Goal: Transaction & Acquisition: Purchase product/service

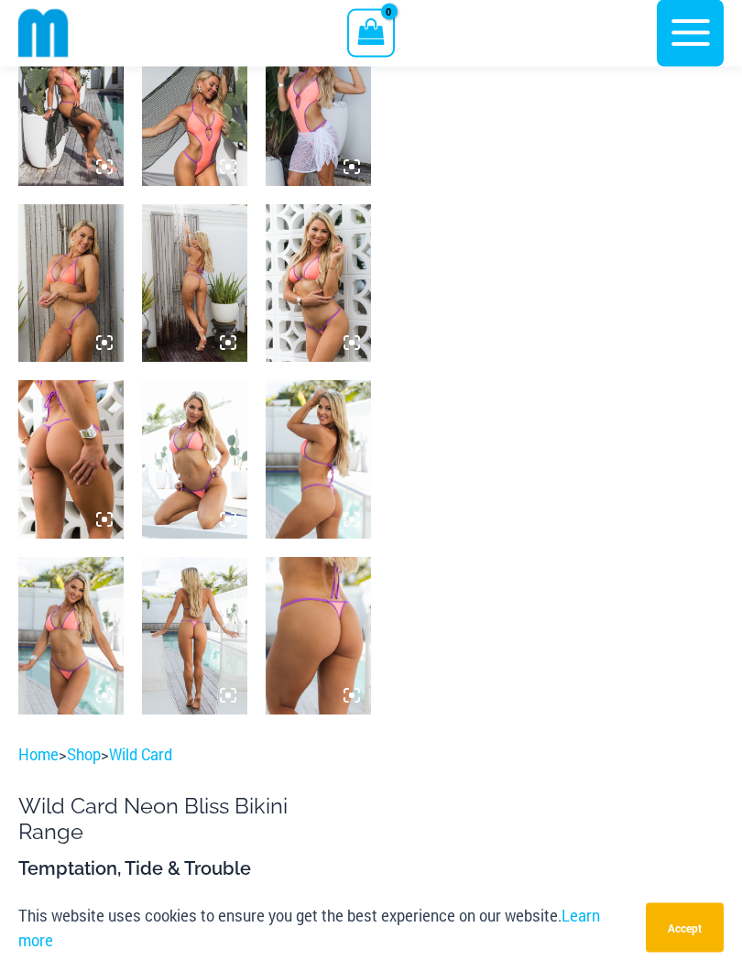
scroll to position [815, 0]
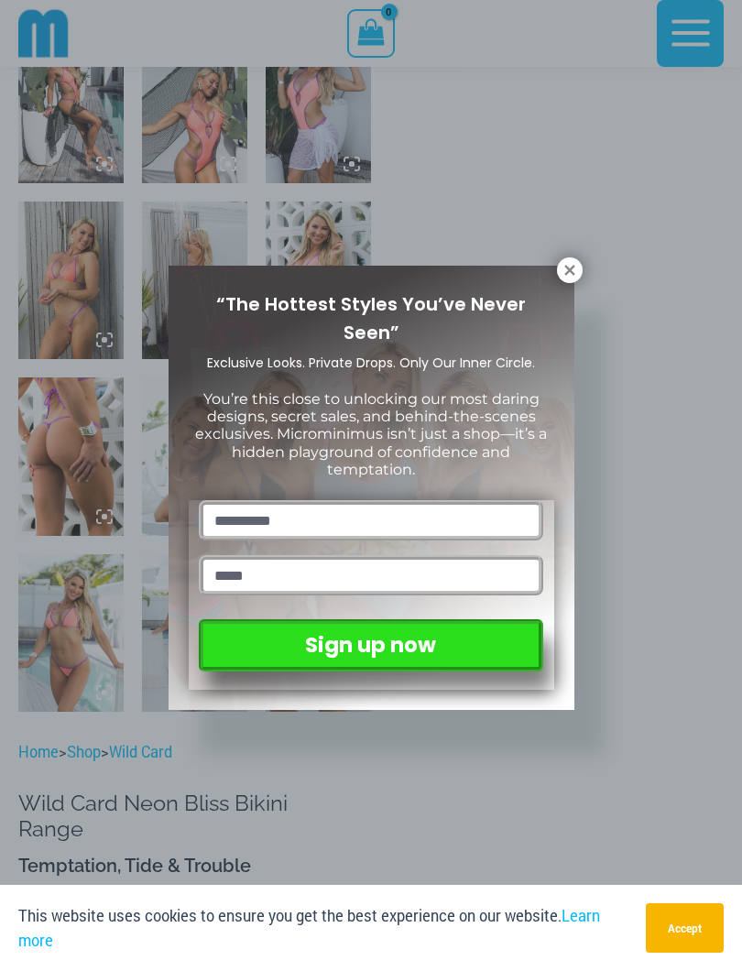
click at [572, 266] on icon at bounding box center [569, 270] width 10 height 10
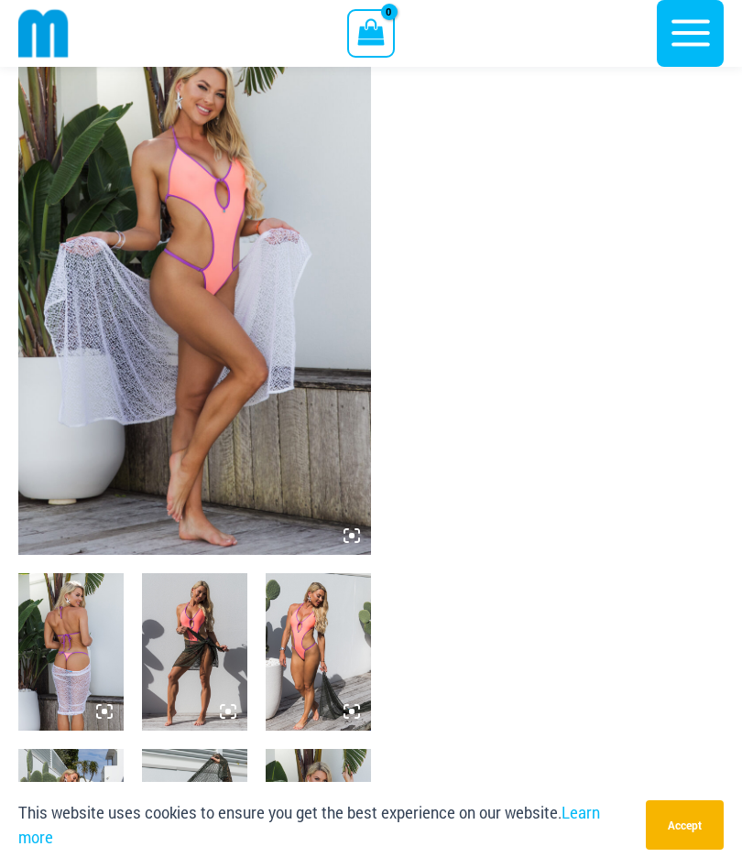
scroll to position [0, 0]
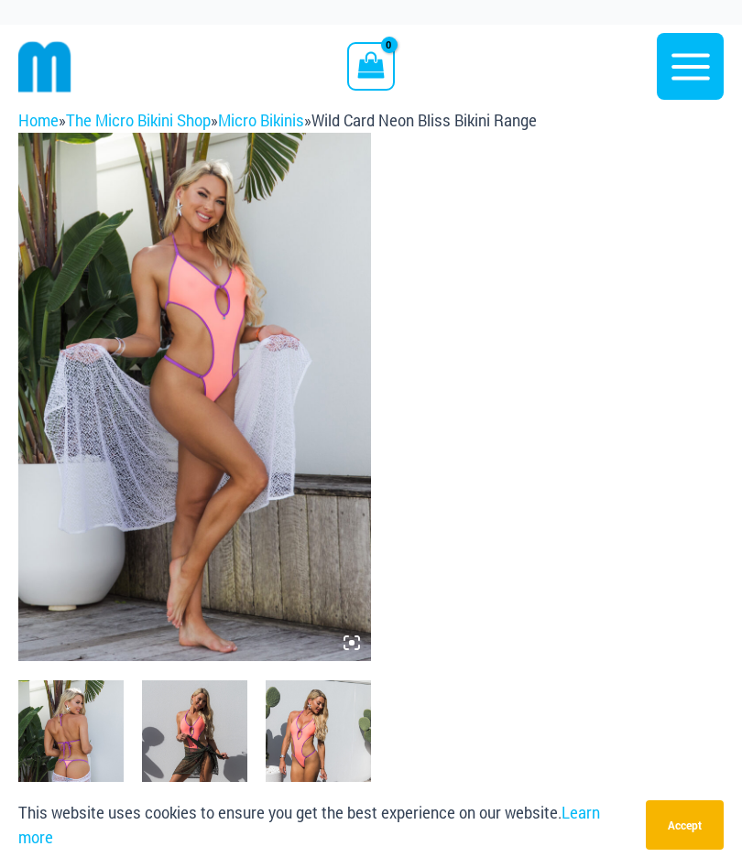
click at [48, 60] on img at bounding box center [44, 66] width 53 height 53
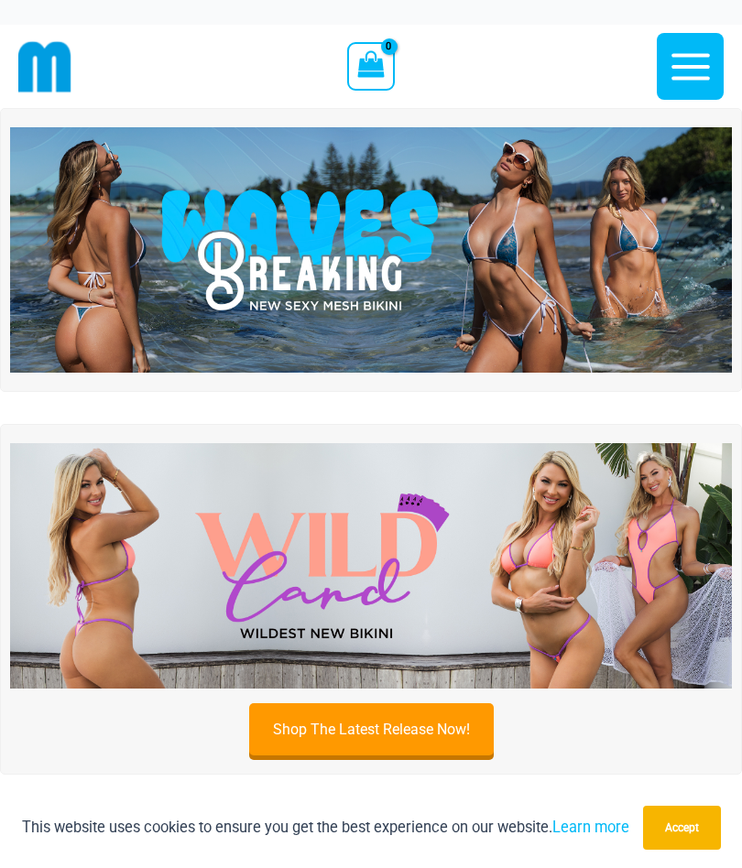
click at [267, 287] on img at bounding box center [371, 249] width 722 height 245
